Goal: Task Accomplishment & Management: Complete application form

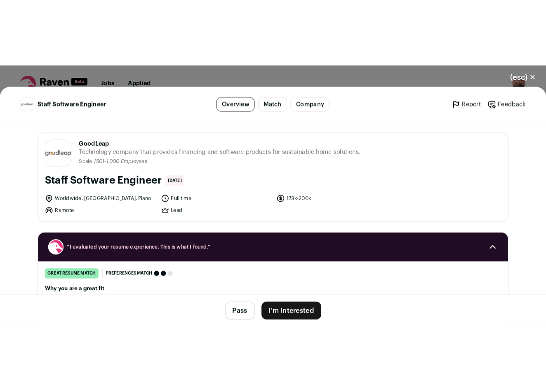
scroll to position [845, 0]
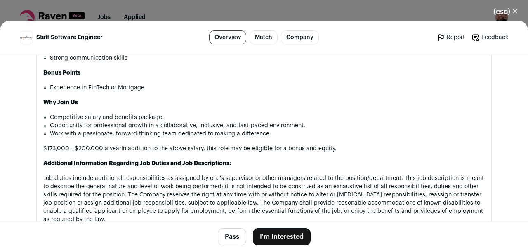
click at [509, 8] on button "(esc) ✕" at bounding box center [505, 11] width 45 height 18
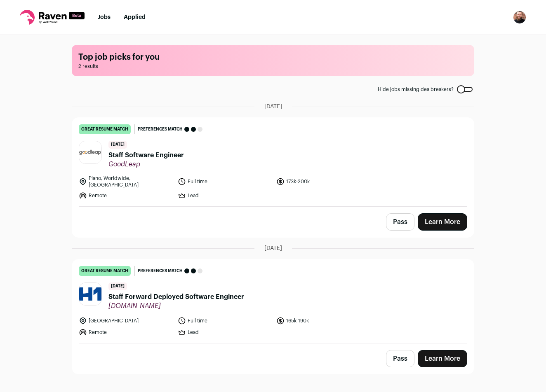
click at [287, 136] on link "great resume match You meet the must-have requirements, the nice-to-have requir…" at bounding box center [273, 162] width 402 height 89
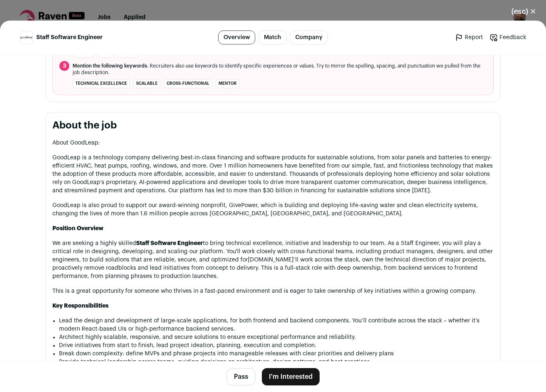
scroll to position [434, 0]
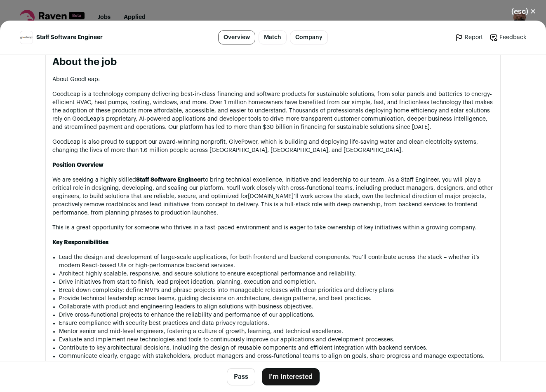
click at [288, 375] on button "I'm Interested" at bounding box center [291, 377] width 58 height 17
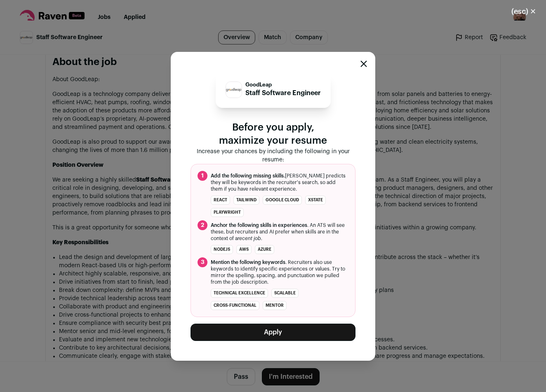
click at [282, 334] on button "Apply" at bounding box center [272, 332] width 165 height 17
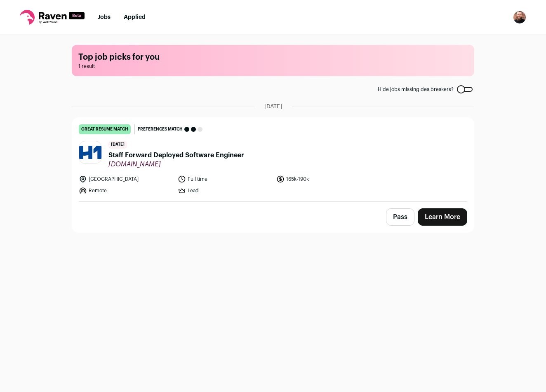
click at [297, 139] on link "great resume match You meet the must-have requirements, the nice-to-have requir…" at bounding box center [273, 160] width 402 height 84
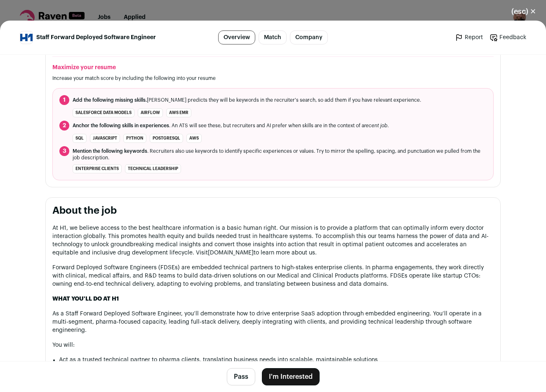
scroll to position [289, 0]
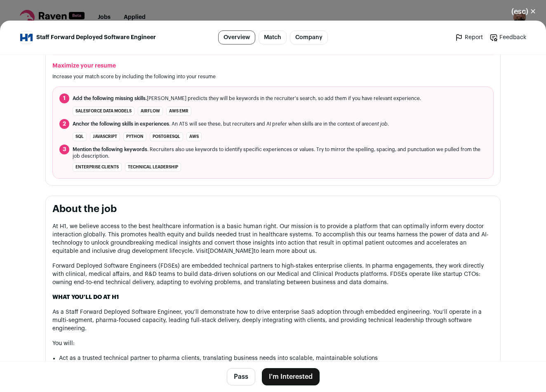
click at [239, 377] on button "Pass" at bounding box center [241, 377] width 28 height 17
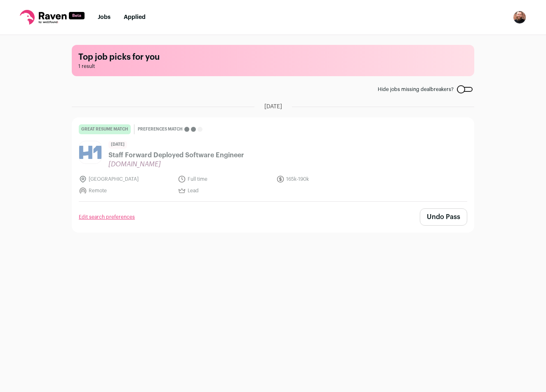
click at [469, 89] on div at bounding box center [465, 89] width 16 height 5
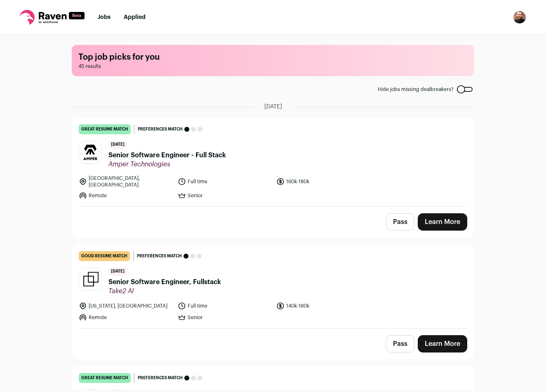
click at [357, 137] on link "great resume match You meet the must-have requirements, the nice-to-have requir…" at bounding box center [273, 162] width 402 height 89
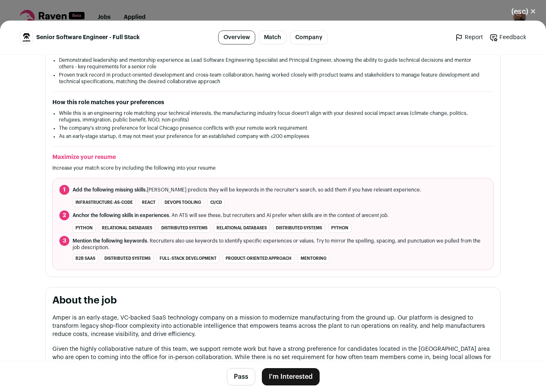
scroll to position [287, 0]
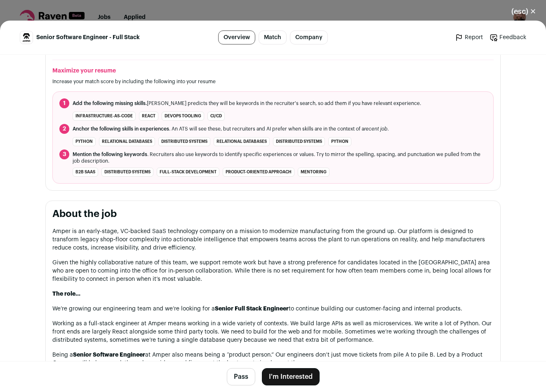
click at [237, 376] on button "Pass" at bounding box center [241, 377] width 28 height 17
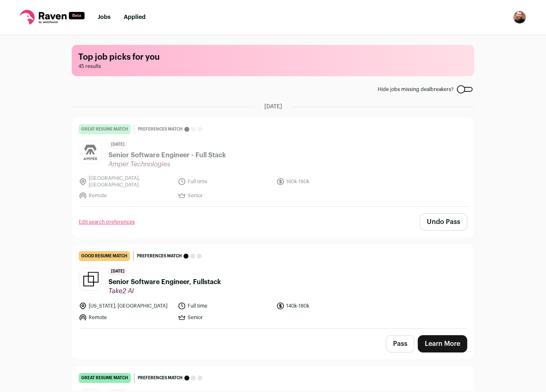
click at [267, 269] on header "[DATE] Senior Software Engineer, Fullstack Take2 AI" at bounding box center [273, 282] width 388 height 28
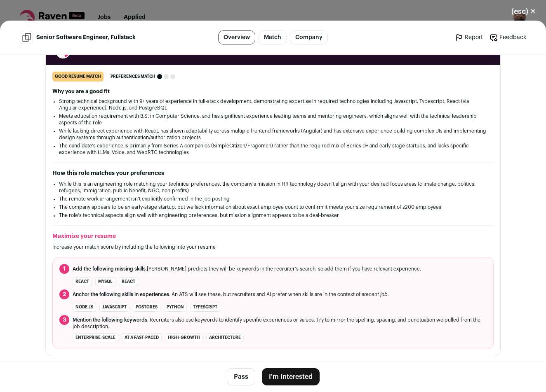
scroll to position [450, 0]
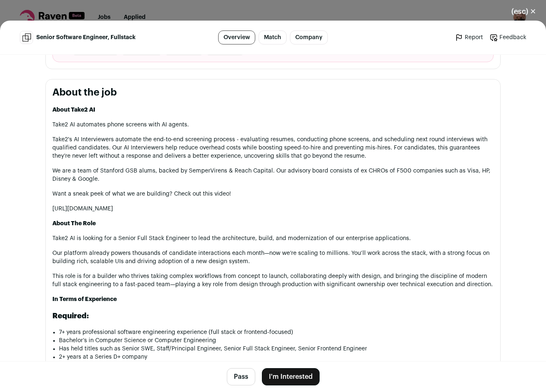
click at [237, 380] on button "Pass" at bounding box center [241, 377] width 28 height 17
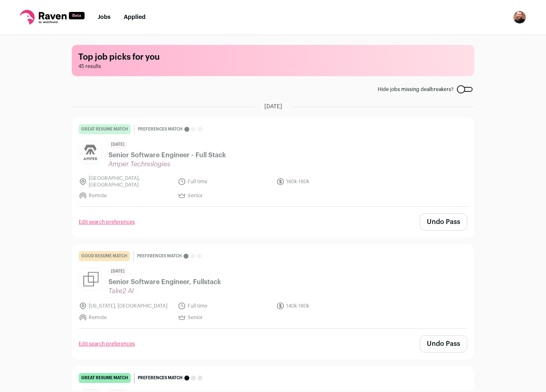
scroll to position [276, 0]
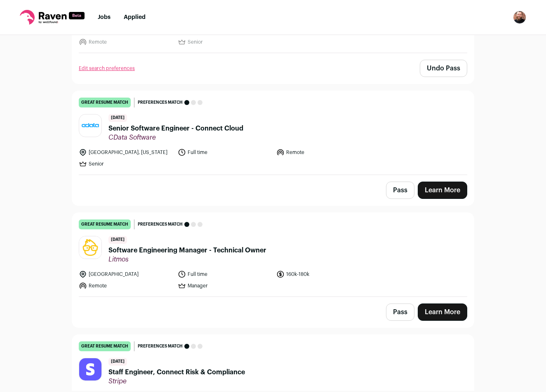
click at [333, 247] on header "[DATE] Software Engineering Manager - Technical Owner [GEOGRAPHIC_DATA]" at bounding box center [273, 250] width 388 height 28
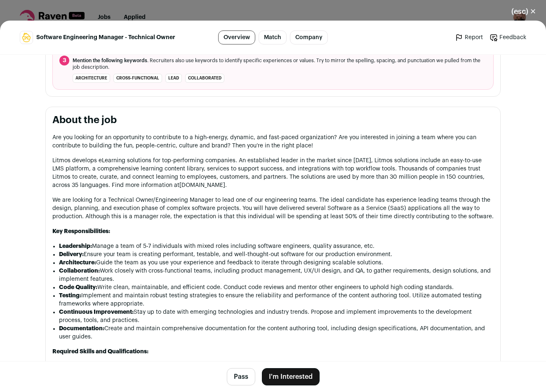
scroll to position [379, 0]
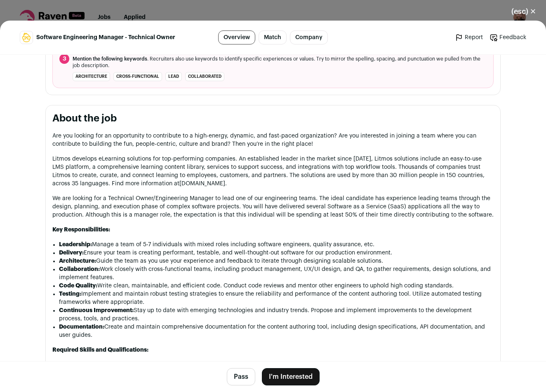
click at [240, 371] on button "Pass" at bounding box center [241, 377] width 28 height 17
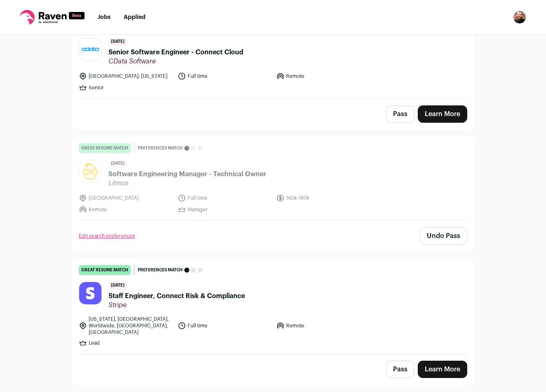
scroll to position [386, 0]
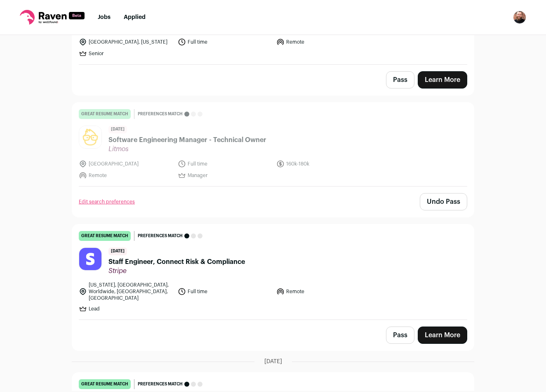
click at [260, 254] on header "[DATE] Staff Engineer, Connect Risk & Compliance Stripe" at bounding box center [273, 262] width 388 height 28
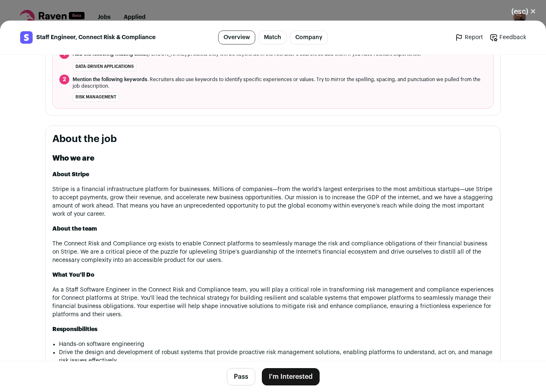
scroll to position [346, 0]
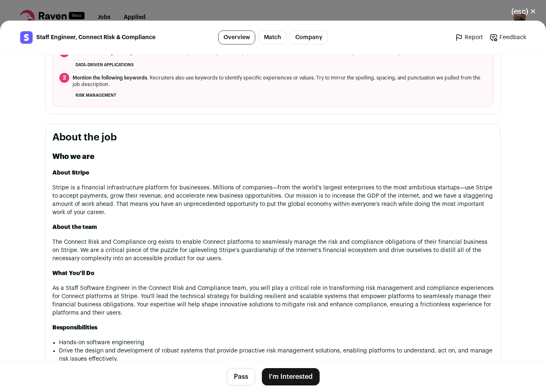
click at [229, 381] on button "Pass" at bounding box center [241, 377] width 28 height 17
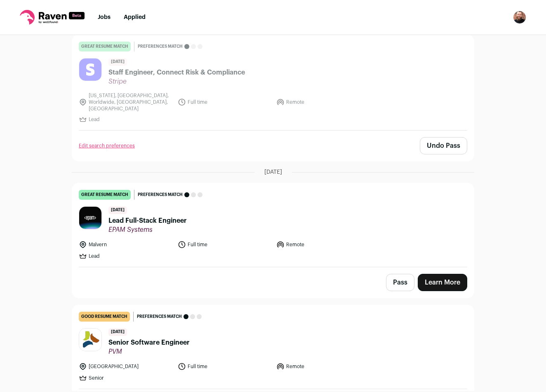
scroll to position [607, 0]
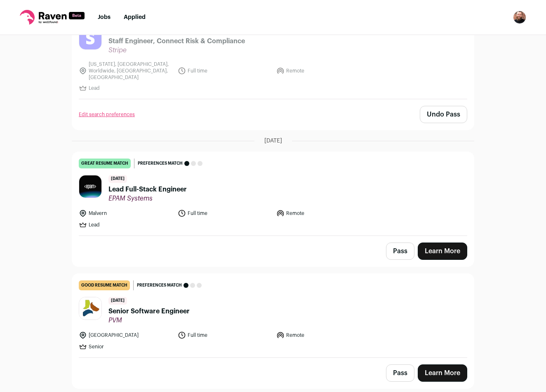
click at [255, 284] on link "good resume match You meet the must-have requirements but are missing some nice…" at bounding box center [273, 316] width 402 height 84
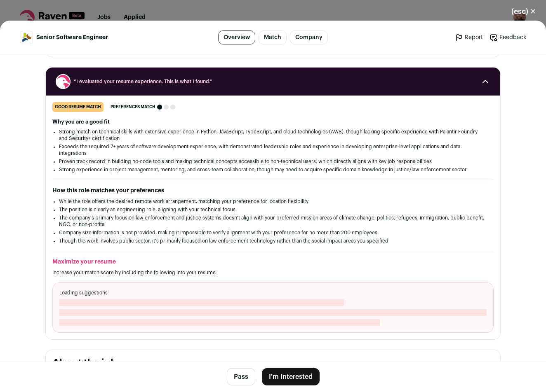
scroll to position [266, 0]
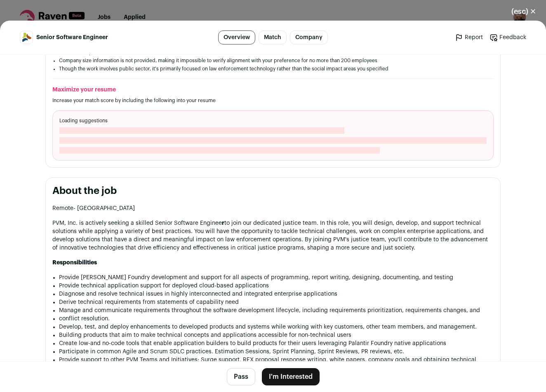
click at [233, 372] on button "Pass" at bounding box center [241, 377] width 28 height 17
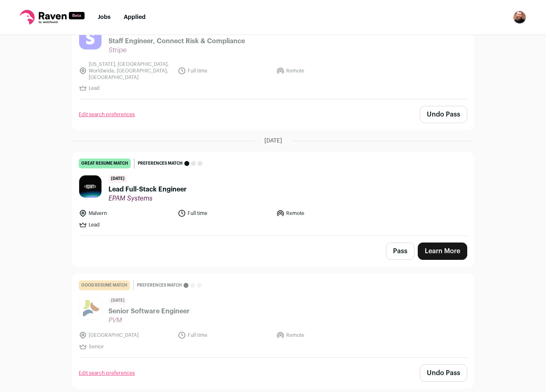
click at [298, 186] on header "[DATE] Lead Full-Stack Engineer EPAM Systems" at bounding box center [273, 189] width 388 height 28
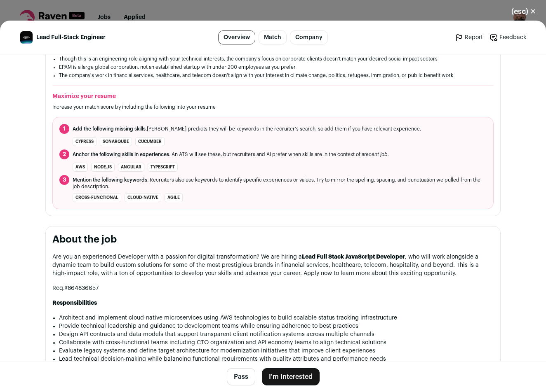
scroll to position [312, 0]
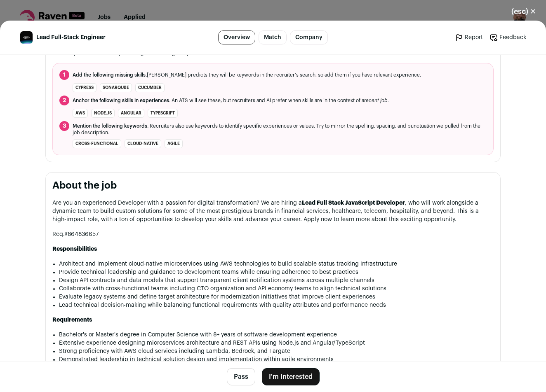
click at [242, 374] on button "Pass" at bounding box center [241, 377] width 28 height 17
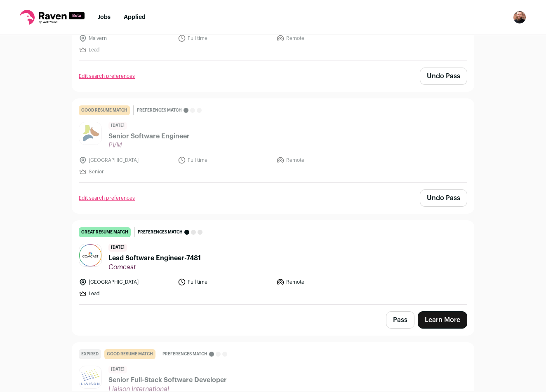
scroll to position [877, 0]
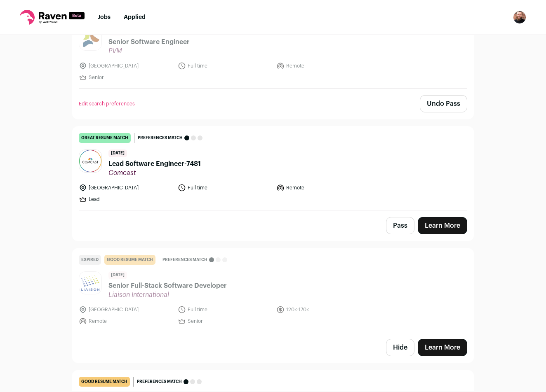
click at [397, 217] on button "Pass" at bounding box center [400, 225] width 28 height 17
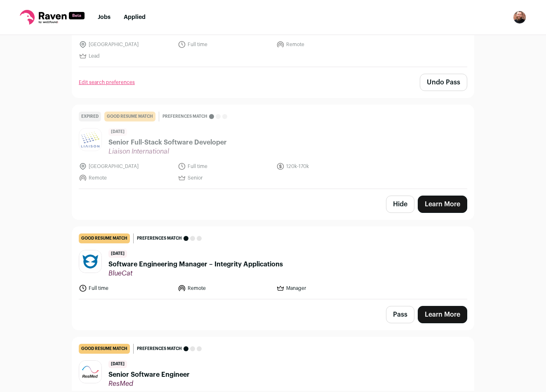
scroll to position [1029, 0]
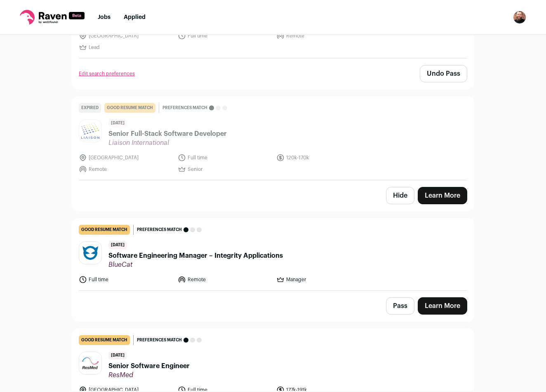
click at [310, 242] on header "[DATE] Software Engineering Manager – Integrity Applications BlueCat" at bounding box center [273, 256] width 388 height 28
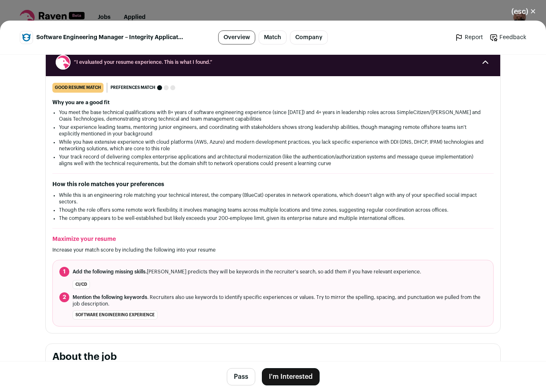
scroll to position [371, 0]
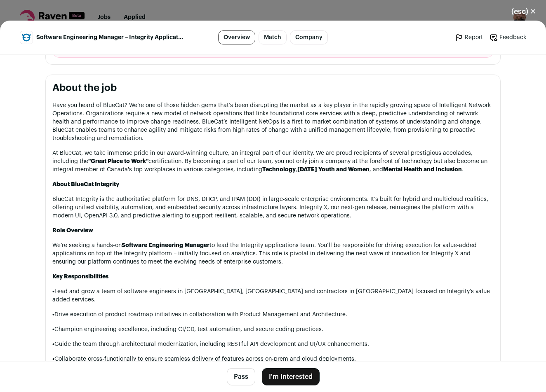
click at [238, 383] on button "Pass" at bounding box center [241, 377] width 28 height 17
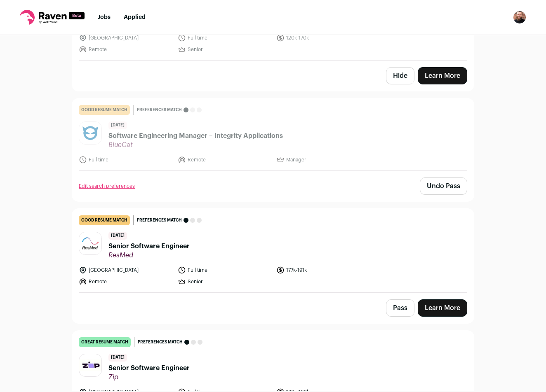
scroll to position [1197, 0]
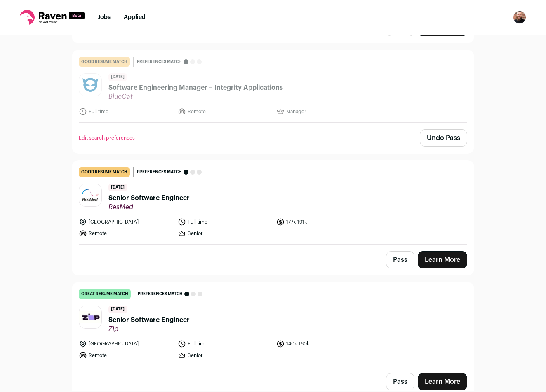
click at [407, 251] on button "Pass" at bounding box center [400, 259] width 28 height 17
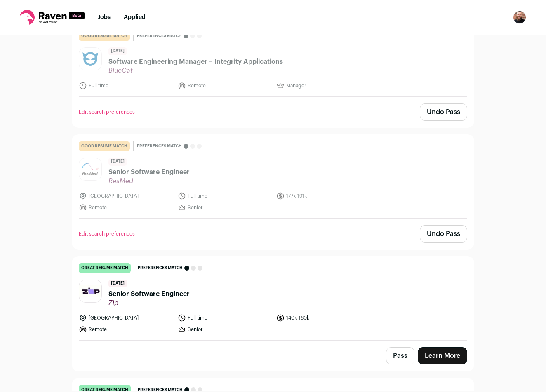
scroll to position [1238, 0]
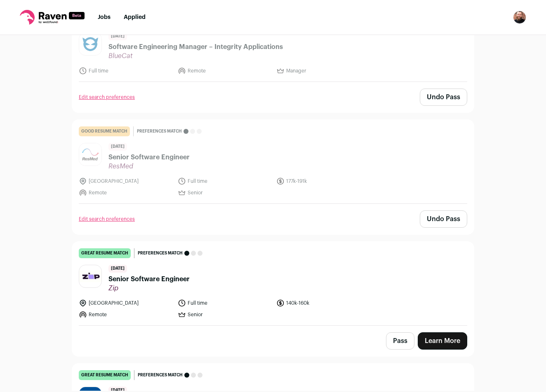
click at [226, 265] on header "[DATE] Senior Software Engineer Zip" at bounding box center [273, 279] width 388 height 28
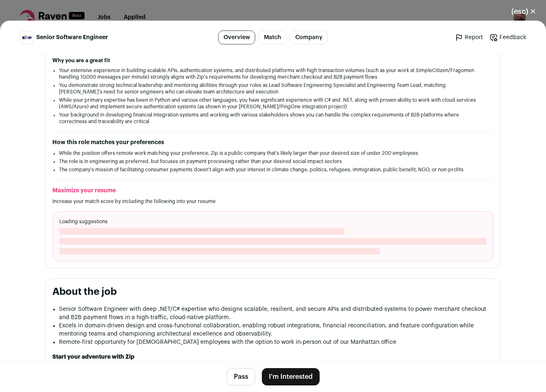
scroll to position [223, 0]
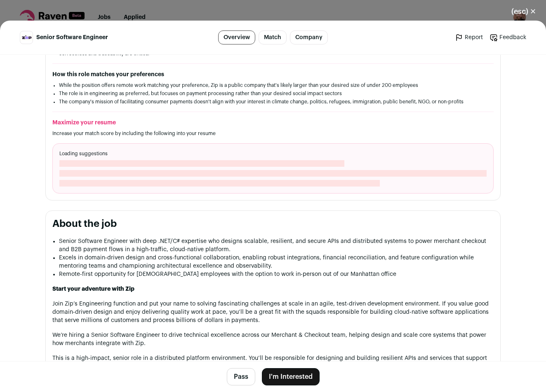
click at [237, 375] on button "Pass" at bounding box center [241, 377] width 28 height 17
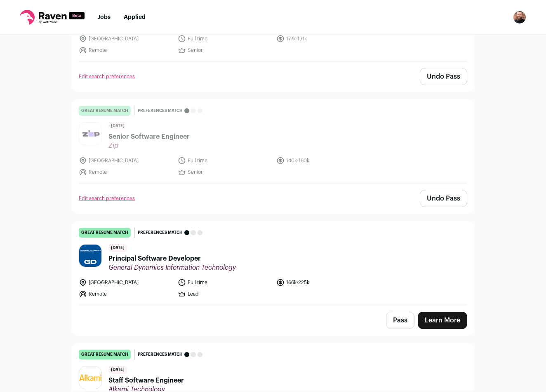
scroll to position [1382, 0]
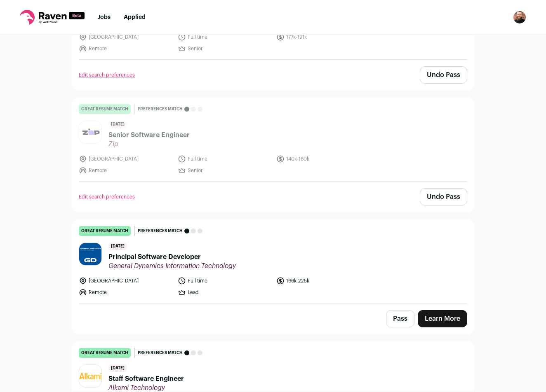
click at [391, 310] on button "Pass" at bounding box center [400, 318] width 28 height 17
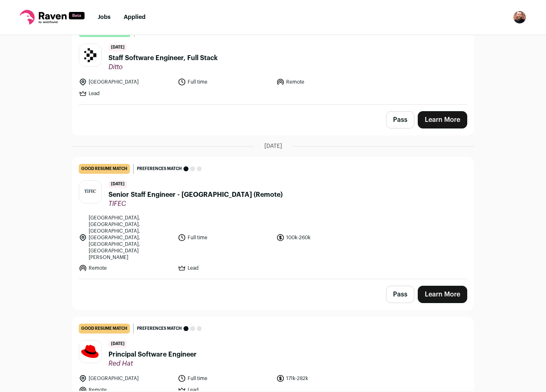
scroll to position [2038, 0]
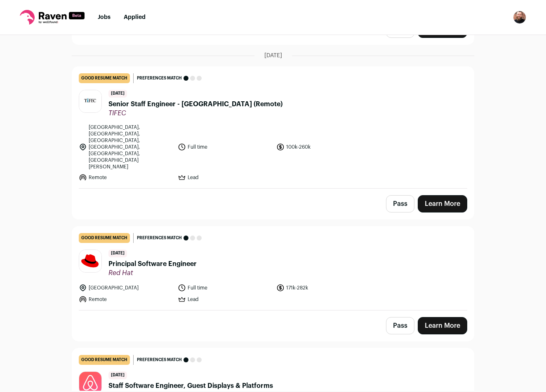
click at [402, 195] on button "Pass" at bounding box center [400, 203] width 28 height 17
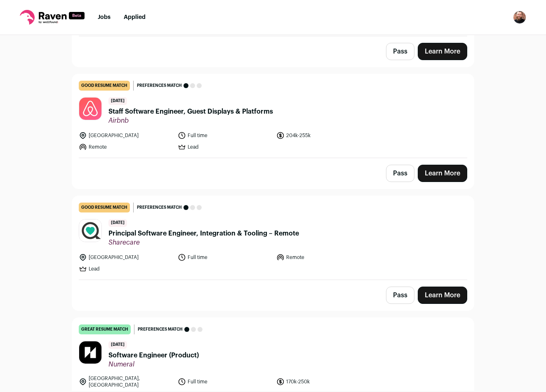
scroll to position [2315, 0]
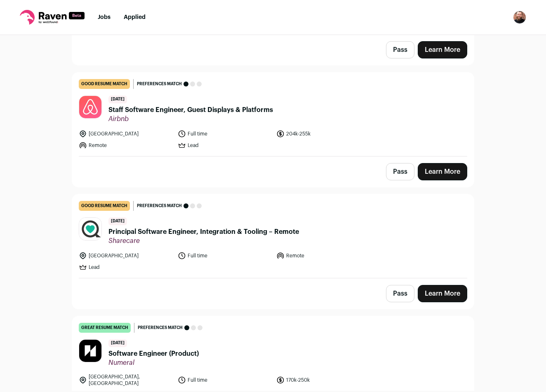
click at [397, 285] on button "Pass" at bounding box center [400, 293] width 28 height 17
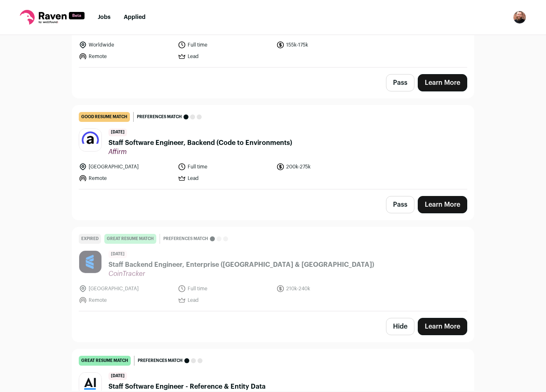
scroll to position [5121, 0]
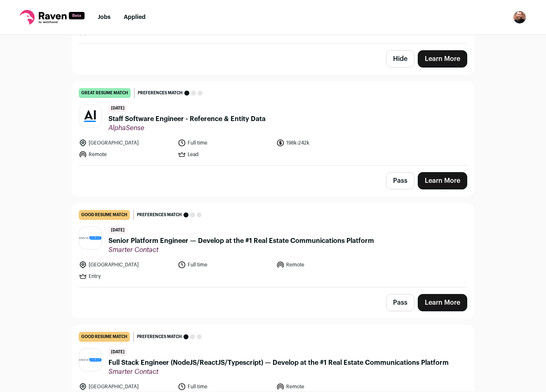
click at [396, 294] on button "Pass" at bounding box center [400, 302] width 28 height 17
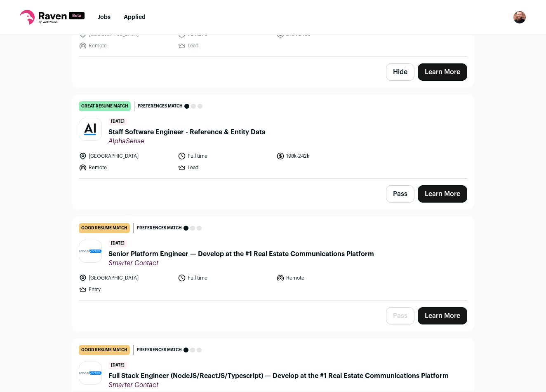
scroll to position [5028, 0]
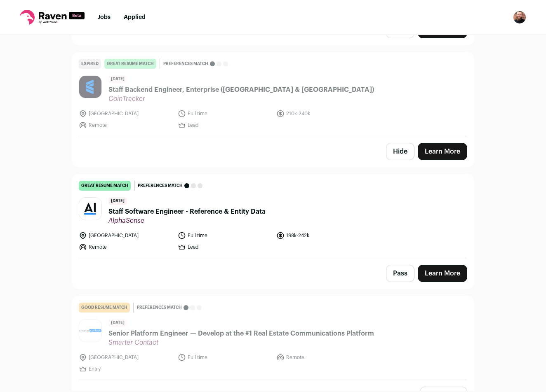
click at [308, 197] on header "[DATE] Staff Software Engineer - Reference & Entity Data AlphaSense" at bounding box center [273, 211] width 388 height 28
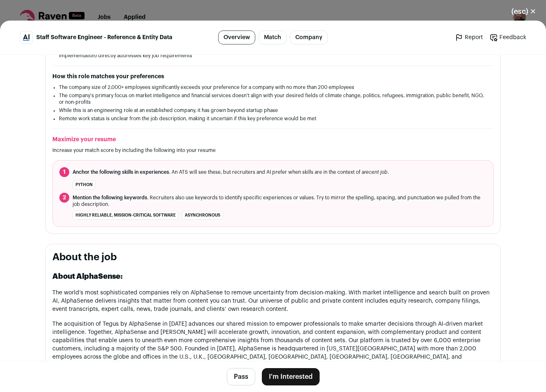
scroll to position [240, 0]
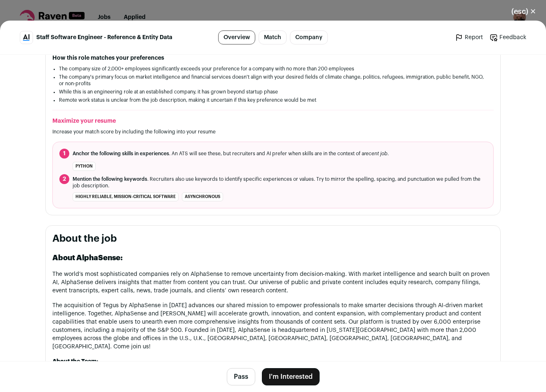
click at [237, 385] on button "Pass" at bounding box center [241, 377] width 28 height 17
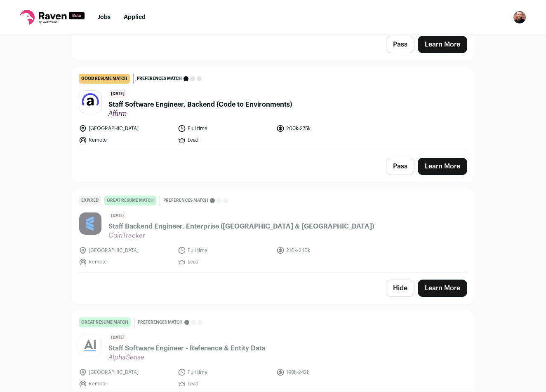
scroll to position [4447, 0]
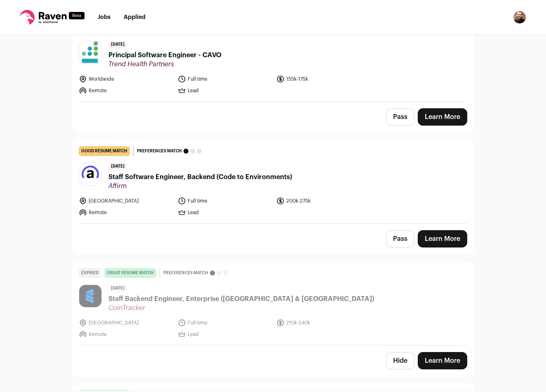
click at [333, 163] on header "[DATE] Staff Software Engineer, Backend (Code to Environments) Affirm" at bounding box center [273, 177] width 388 height 28
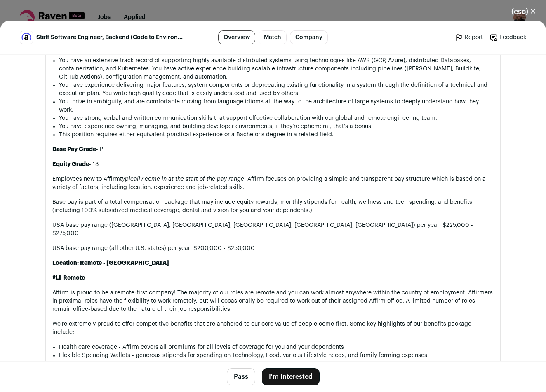
scroll to position [678, 0]
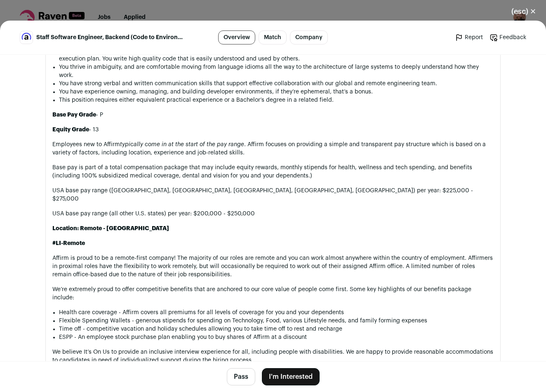
click at [267, 379] on button "I'm Interested" at bounding box center [291, 377] width 58 height 17
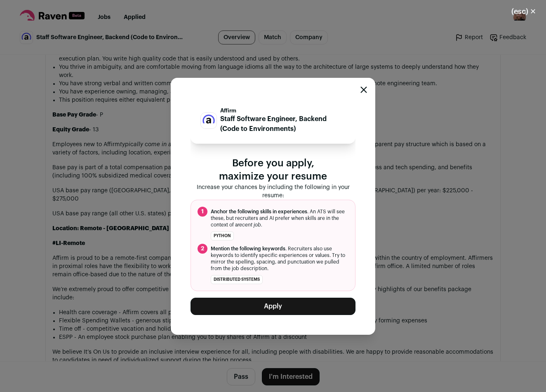
click at [275, 311] on button "Apply" at bounding box center [272, 306] width 165 height 17
